Goal: Transaction & Acquisition: Obtain resource

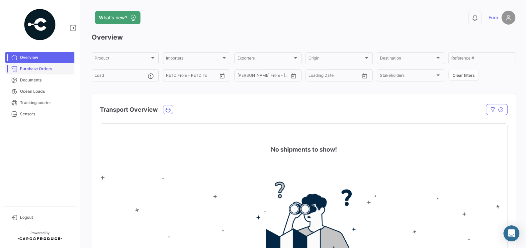
click at [33, 70] on span "Purchase Orders" at bounding box center [46, 69] width 52 height 6
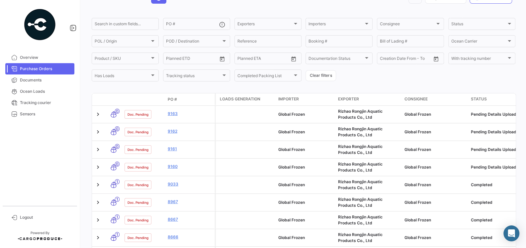
scroll to position [66, 0]
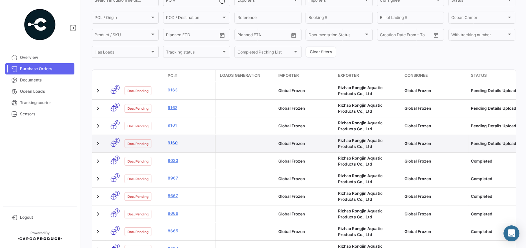
click at [173, 143] on link "9160" at bounding box center [190, 143] width 44 height 6
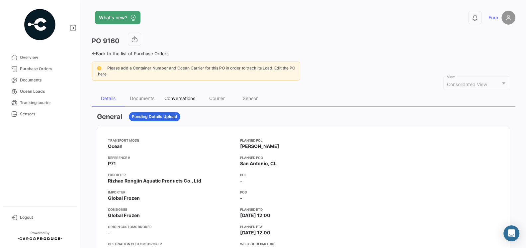
click at [175, 98] on div "Conversations" at bounding box center [179, 98] width 31 height 6
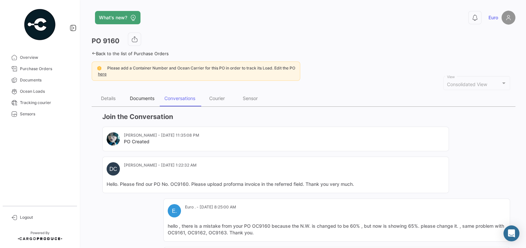
click at [146, 97] on div "Documents" at bounding box center [142, 98] width 25 height 6
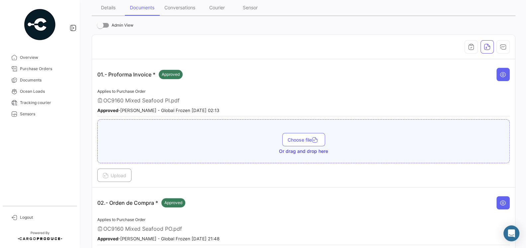
scroll to position [92, 0]
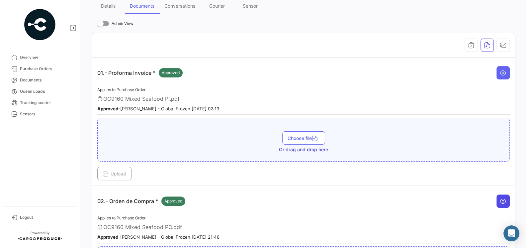
click at [502, 200] on icon at bounding box center [502, 200] width 7 height 7
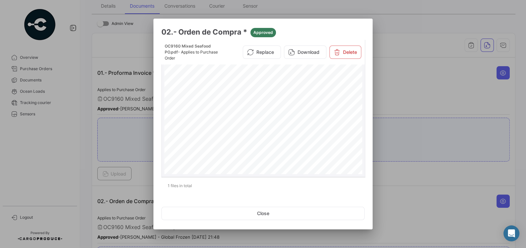
scroll to position [7, 0]
click at [274, 213] on button "Close" at bounding box center [262, 212] width 203 height 13
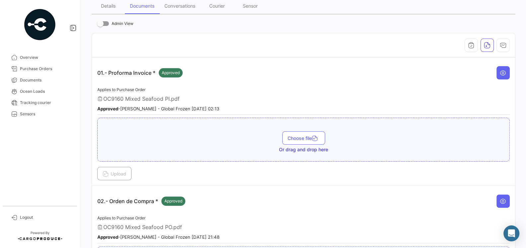
click at [288, 191] on div "02.- Orden de Compra * Approved" at bounding box center [303, 201] width 412 height 20
click at [42, 68] on span "Purchase Orders" at bounding box center [46, 69] width 52 height 6
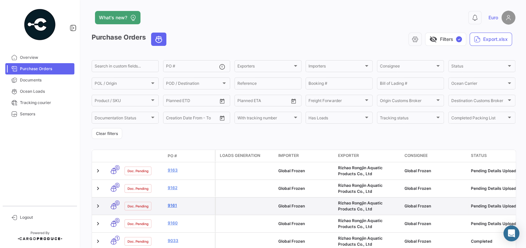
click at [173, 203] on link "9161" at bounding box center [190, 205] width 44 height 6
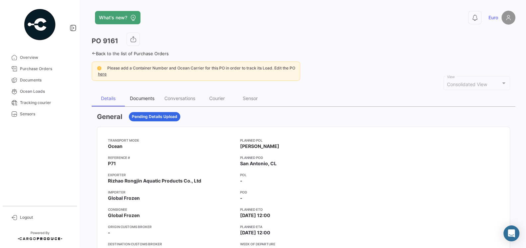
click at [136, 98] on div "Documents" at bounding box center [142, 98] width 25 height 6
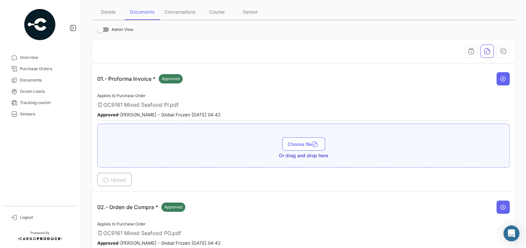
scroll to position [116, 0]
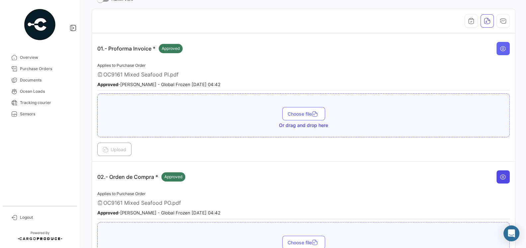
click at [502, 176] on icon at bounding box center [502, 176] width 7 height 7
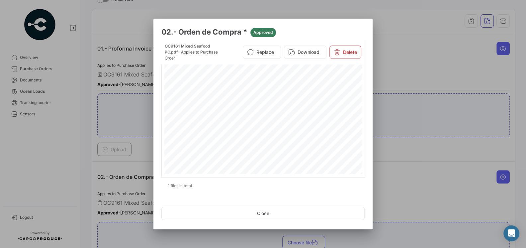
scroll to position [13, 0]
click at [385, 169] on div at bounding box center [263, 124] width 526 height 248
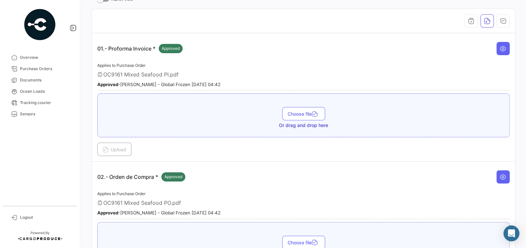
click at [419, 186] on app-document-grouped "02.- Orden de Compra * Approved Applies to Purchase Order OC9161 Mixed Seafood …" at bounding box center [303, 225] width 412 height 117
click at [502, 174] on icon at bounding box center [502, 176] width 7 height 7
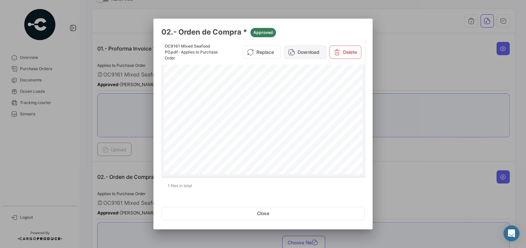
click at [299, 53] on button "Download" at bounding box center [305, 51] width 42 height 13
